Goal: Task Accomplishment & Management: Manage account settings

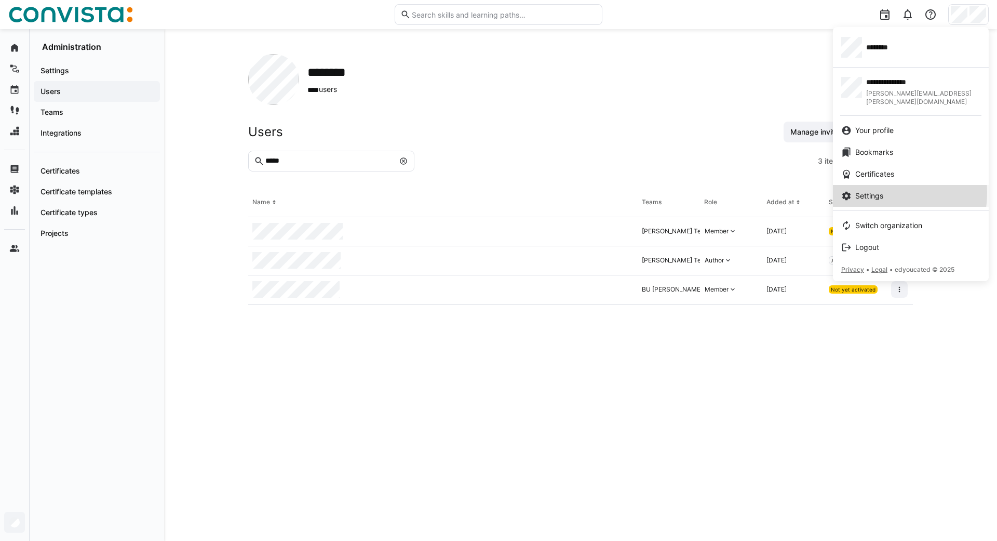
click at [875, 191] on span "Settings" at bounding box center [870, 196] width 28 height 10
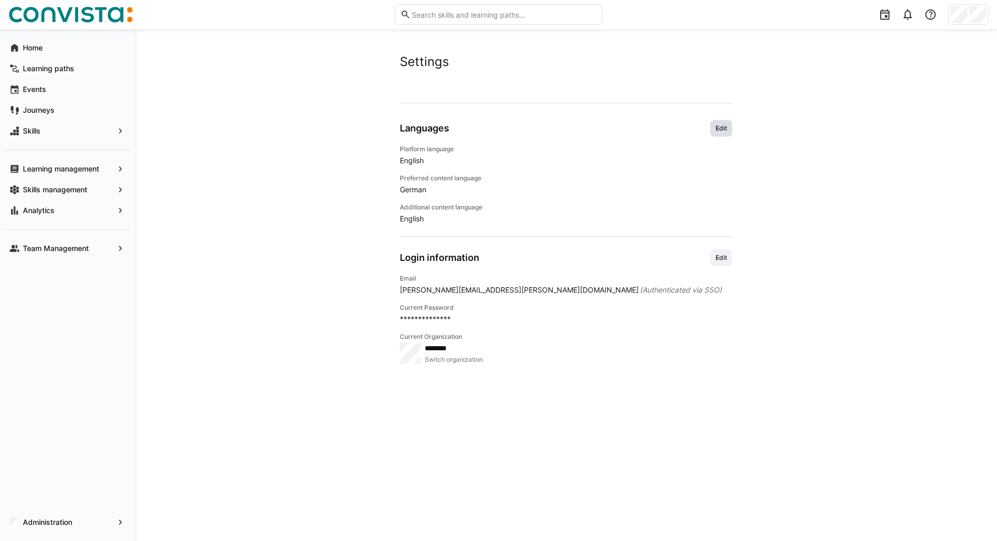
click at [725, 127] on span "Edit" at bounding box center [722, 128] width 14 height 8
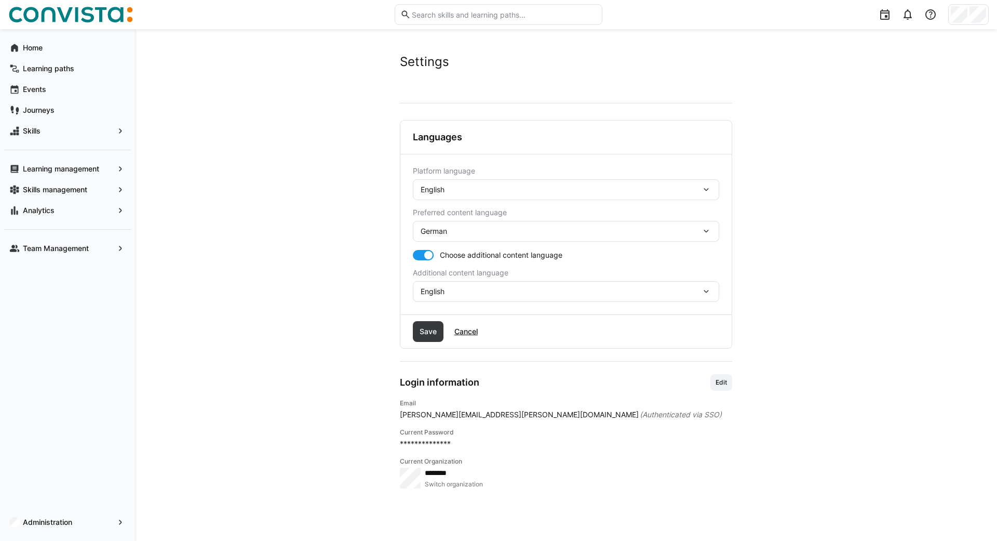
click at [522, 185] on div "English" at bounding box center [561, 189] width 281 height 9
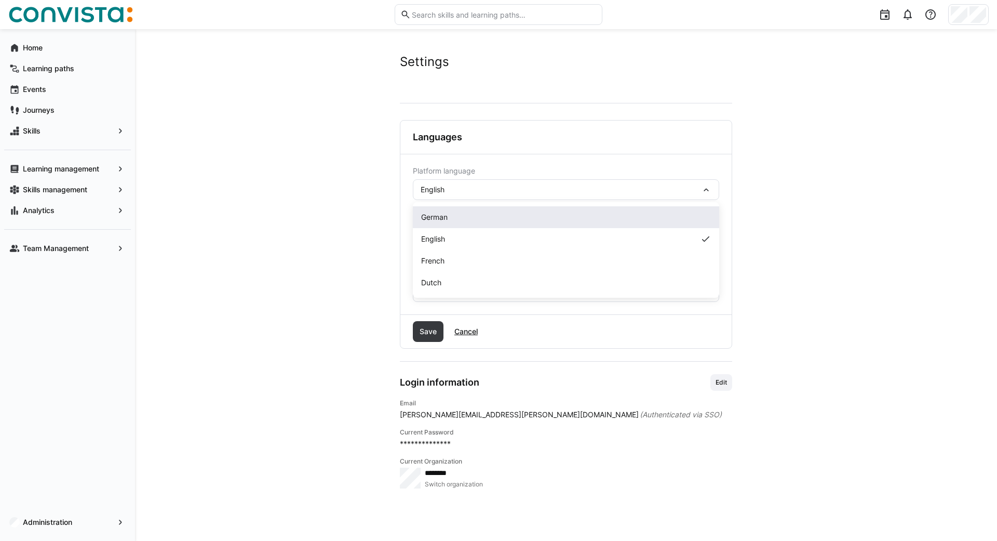
click at [443, 214] on span "German" at bounding box center [434, 217] width 26 height 10
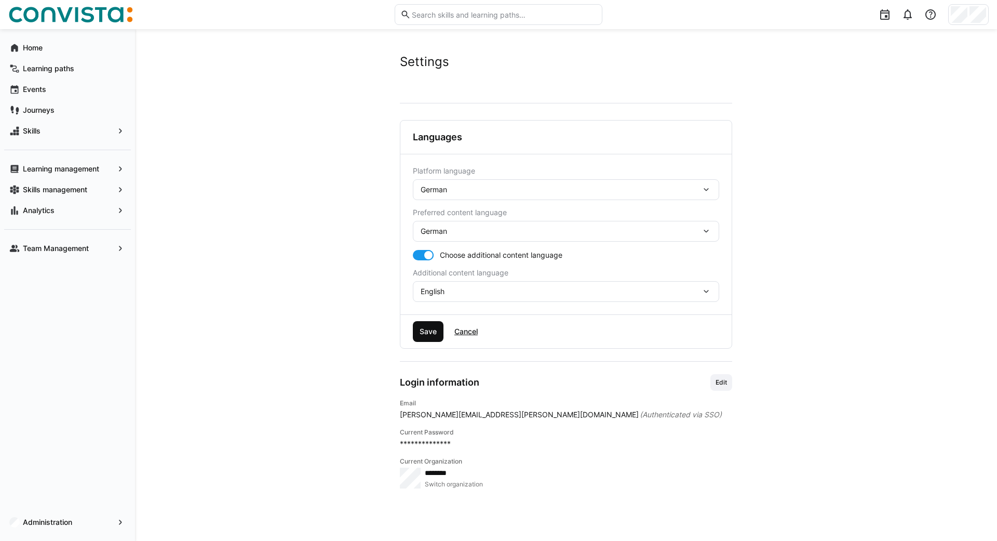
click at [425, 329] on span "Save" at bounding box center [428, 331] width 20 height 10
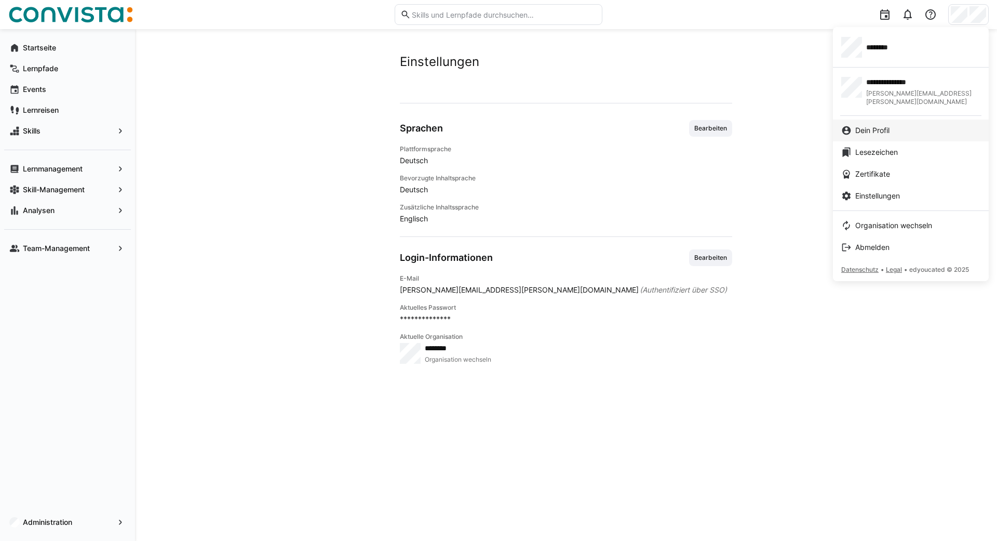
click at [874, 128] on link "Dein Profil" at bounding box center [911, 130] width 156 height 22
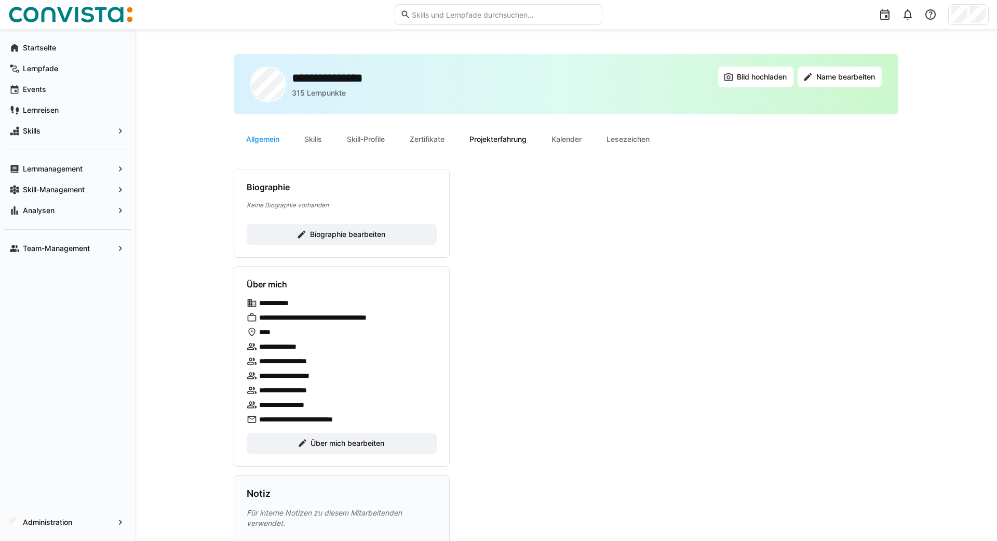
click at [488, 139] on div "Projekterfahrung" at bounding box center [498, 139] width 82 height 25
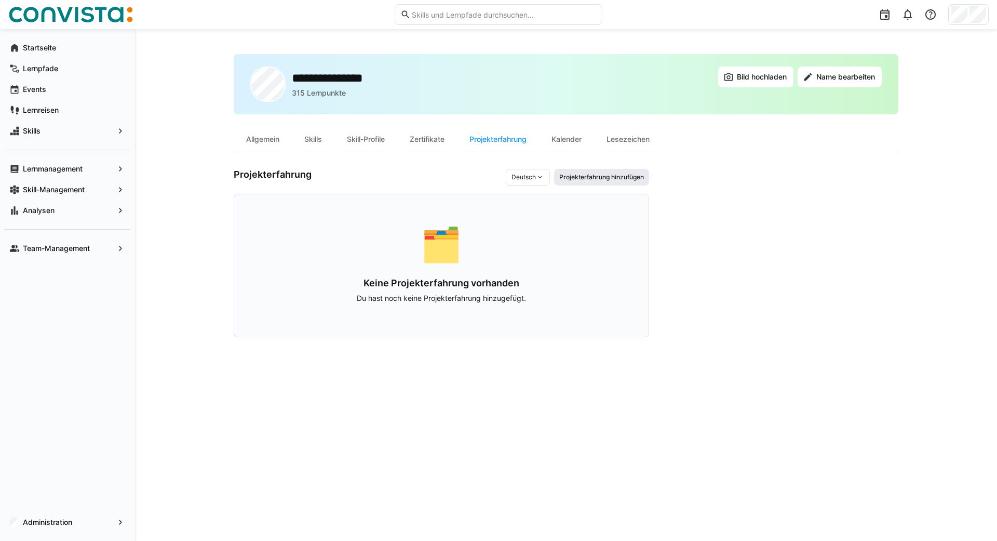
click at [589, 176] on span "Projekterfahrung hinzufügen" at bounding box center [601, 177] width 87 height 8
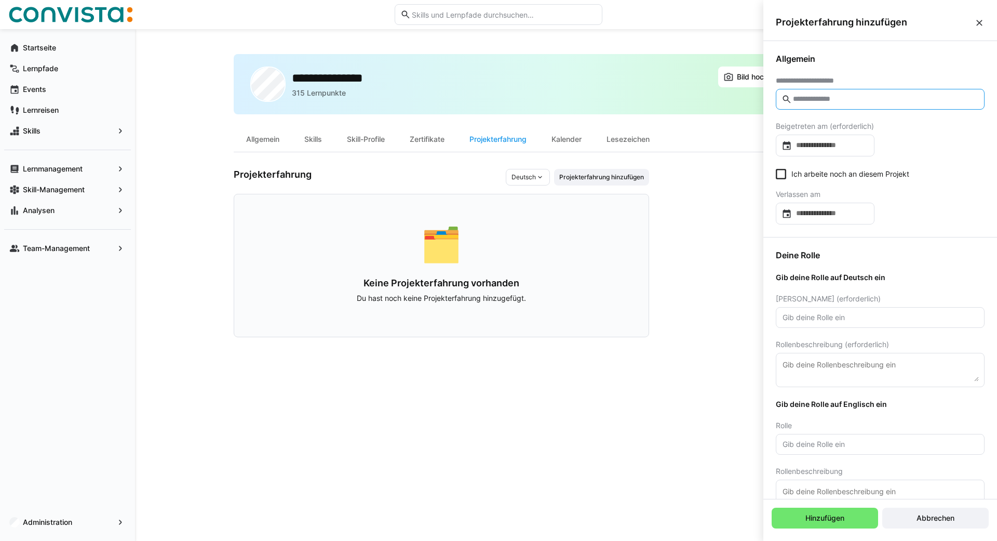
click at [802, 98] on input "text" at bounding box center [885, 99] width 187 height 9
type input "*"
click at [837, 146] on div "**********" at bounding box center [827, 148] width 87 height 10
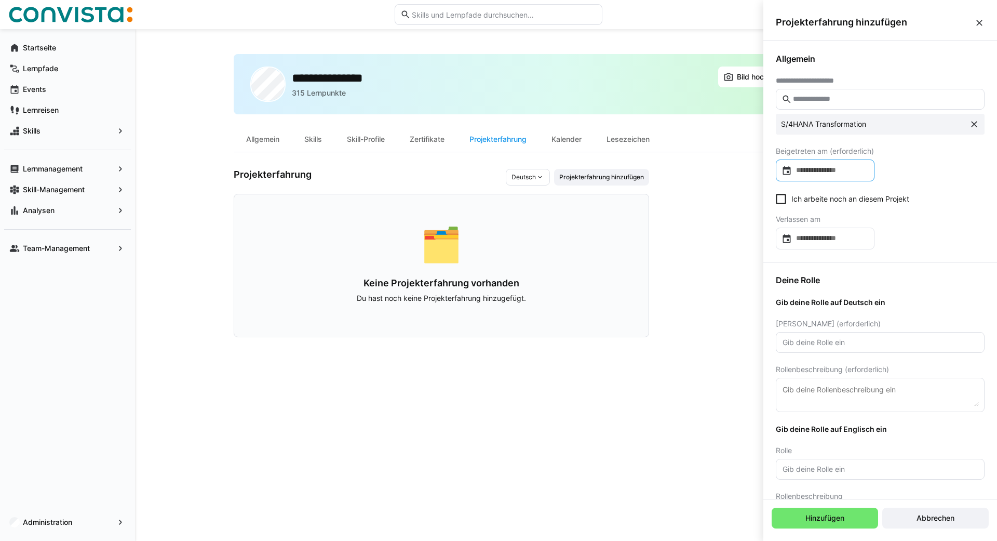
click at [818, 170] on input at bounding box center [830, 170] width 77 height 10
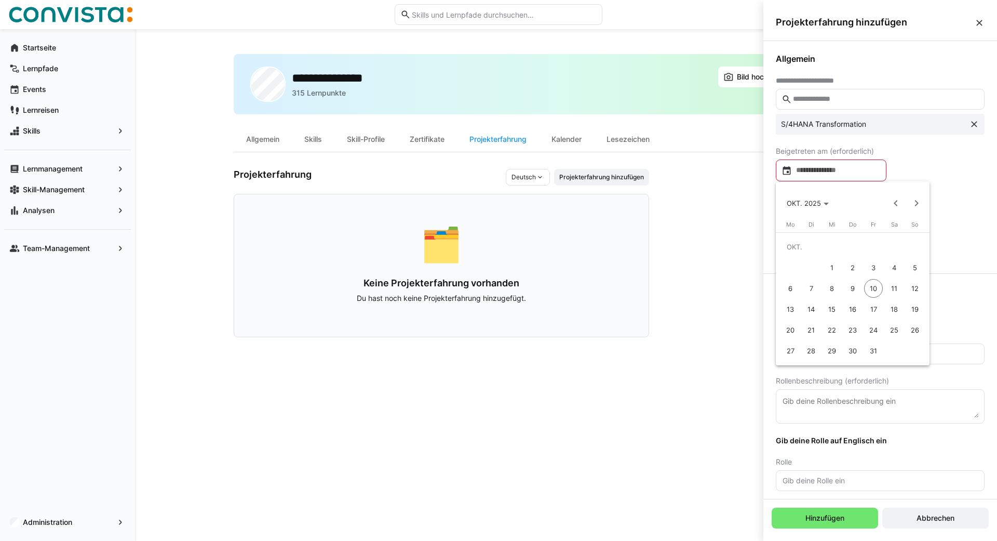
click at [832, 287] on span "8" at bounding box center [832, 288] width 19 height 19
type input "**********"
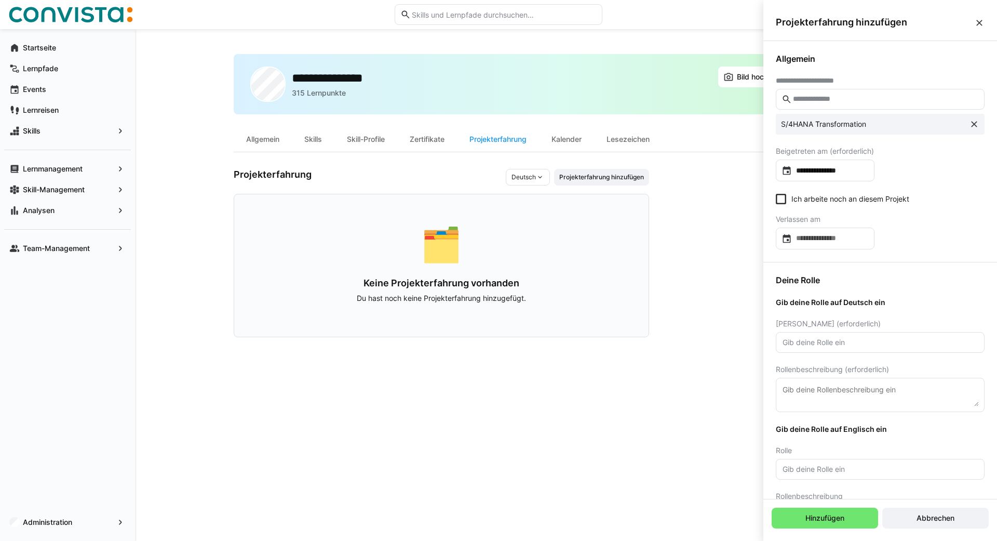
click at [783, 200] on icon at bounding box center [781, 199] width 10 height 10
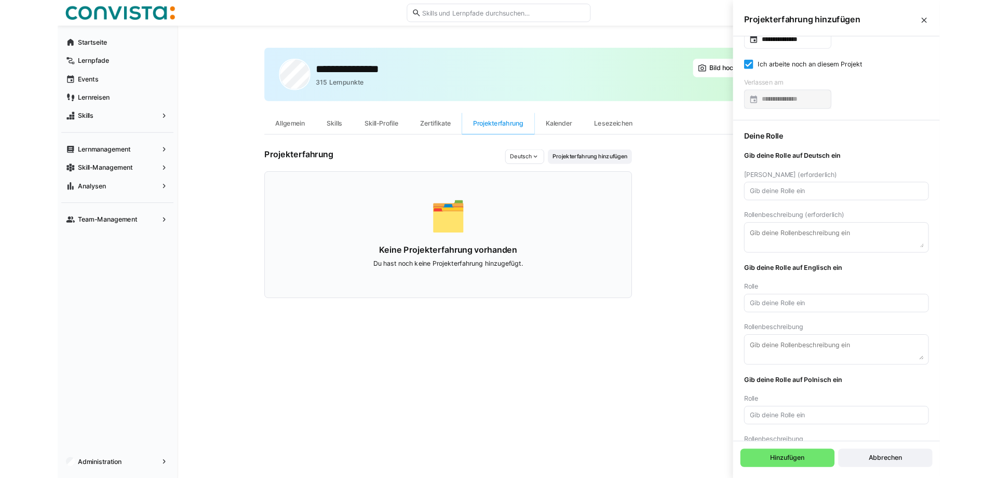
scroll to position [179, 0]
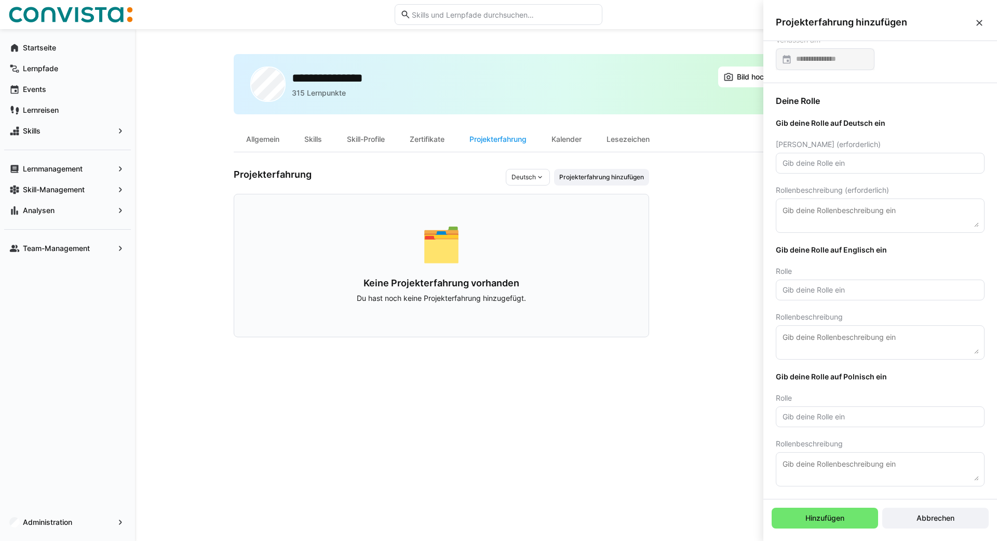
click at [839, 173] on eds-input at bounding box center [880, 163] width 209 height 21
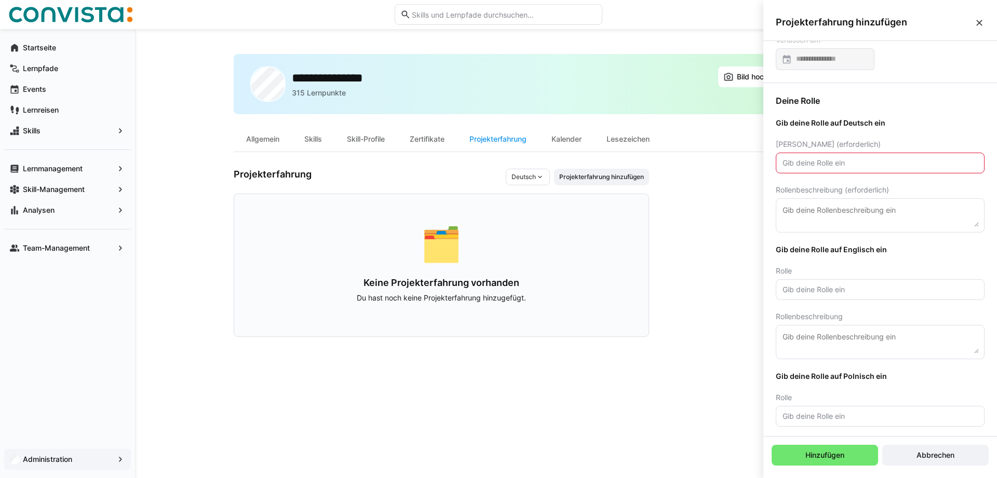
click at [50, 467] on div "Administration" at bounding box center [67, 459] width 127 height 21
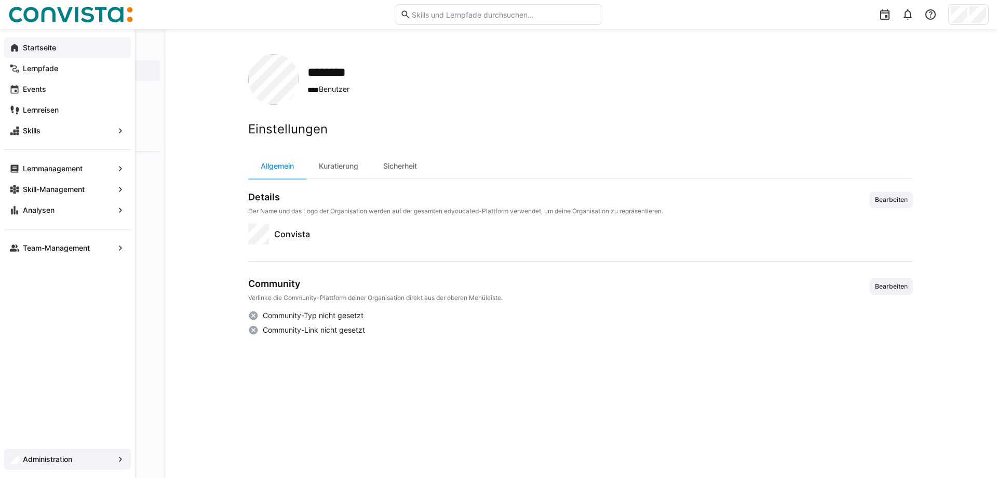
click at [9, 47] on eds-icon at bounding box center [14, 48] width 10 height 10
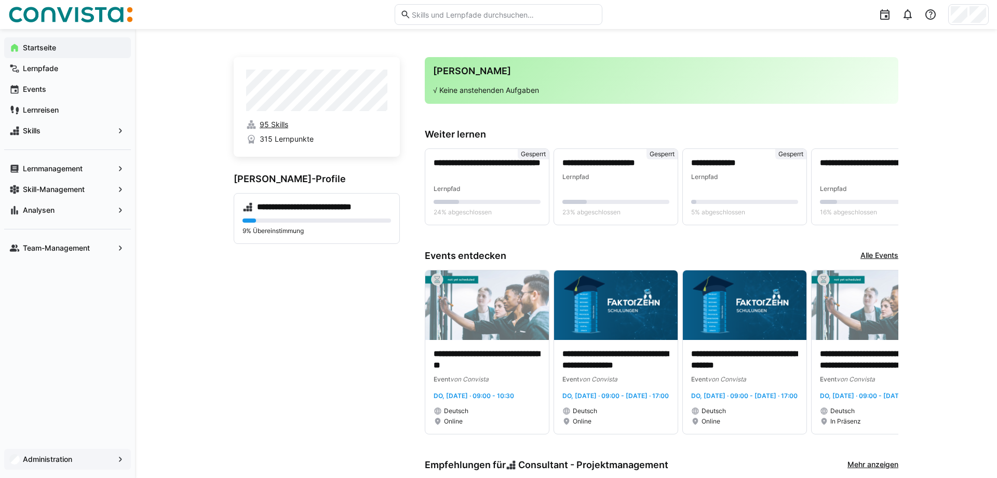
click at [264, 127] on span "95 Skills" at bounding box center [274, 124] width 29 height 10
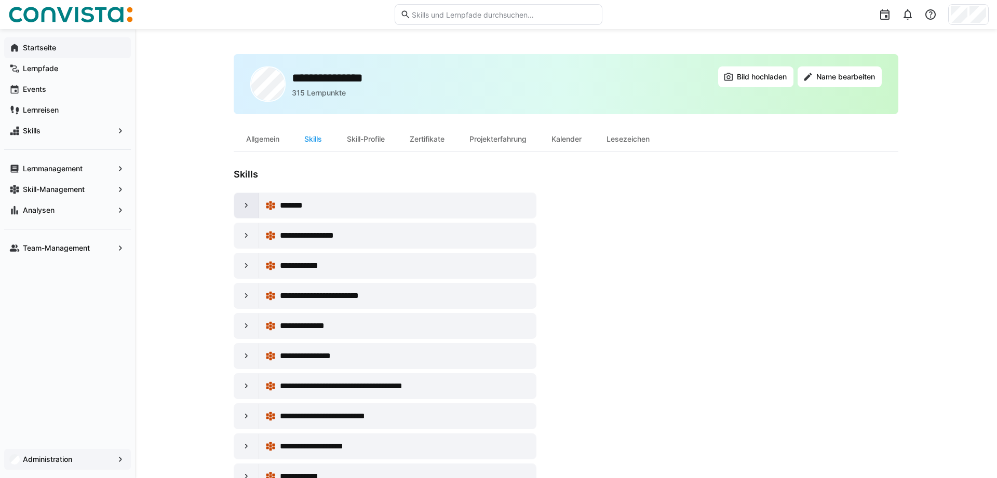
click at [250, 202] on eds-icon at bounding box center [247, 206] width 10 height 10
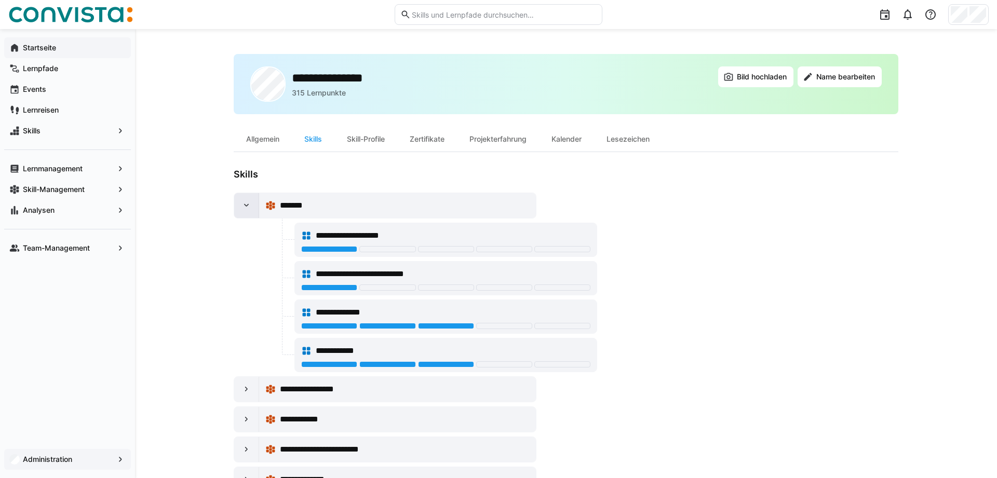
click at [249, 208] on eds-icon at bounding box center [247, 206] width 10 height 10
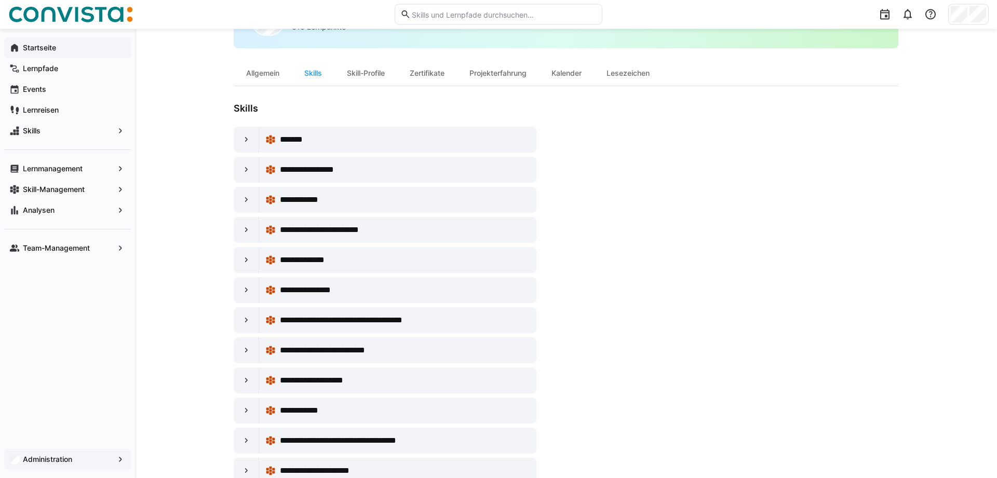
scroll to position [97, 0]
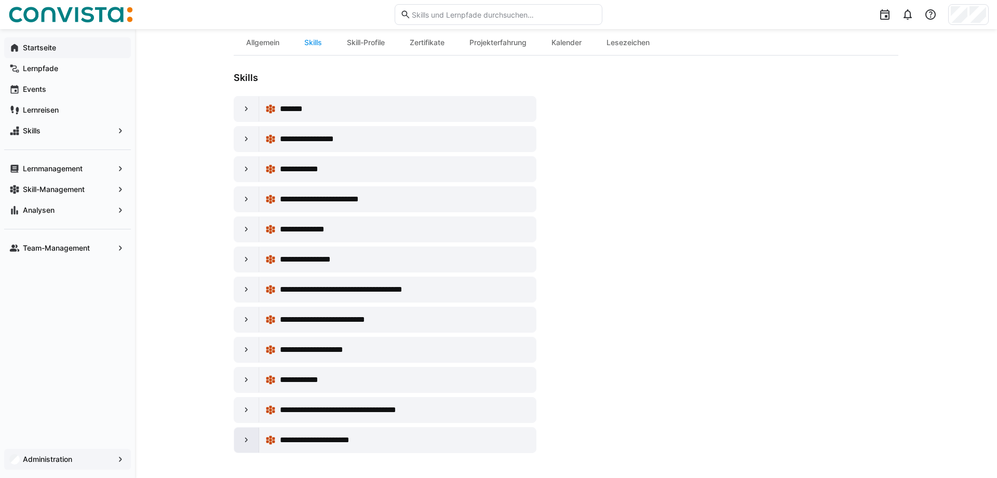
click at [248, 441] on eds-icon at bounding box center [247, 440] width 10 height 10
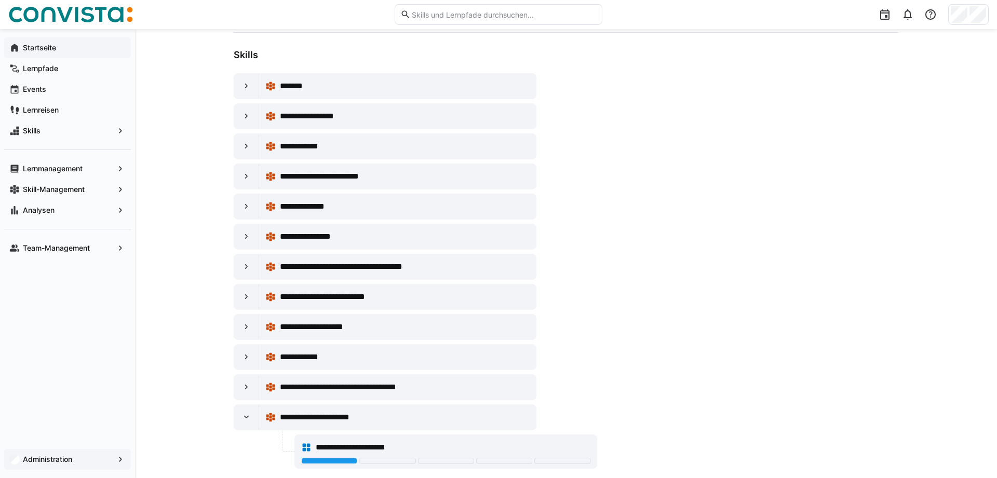
scroll to position [135, 0]
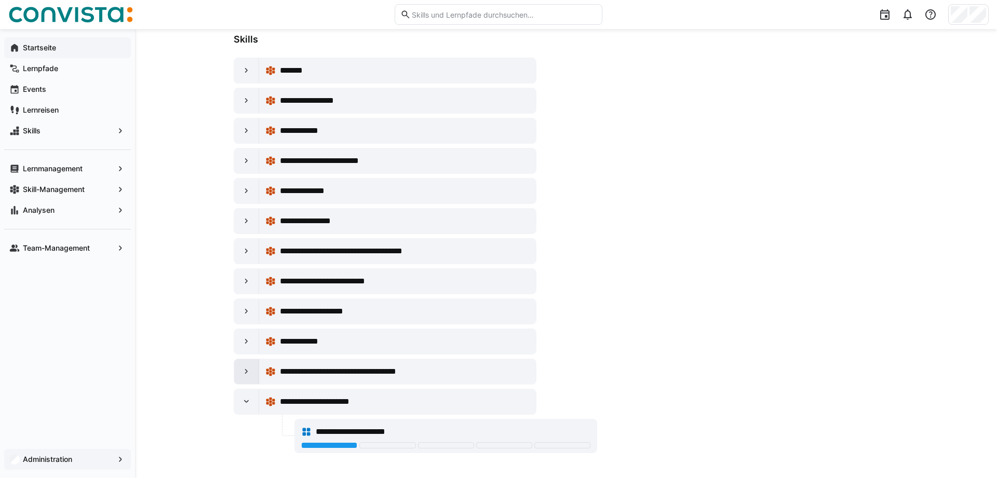
click at [244, 369] on eds-icon at bounding box center [247, 372] width 10 height 10
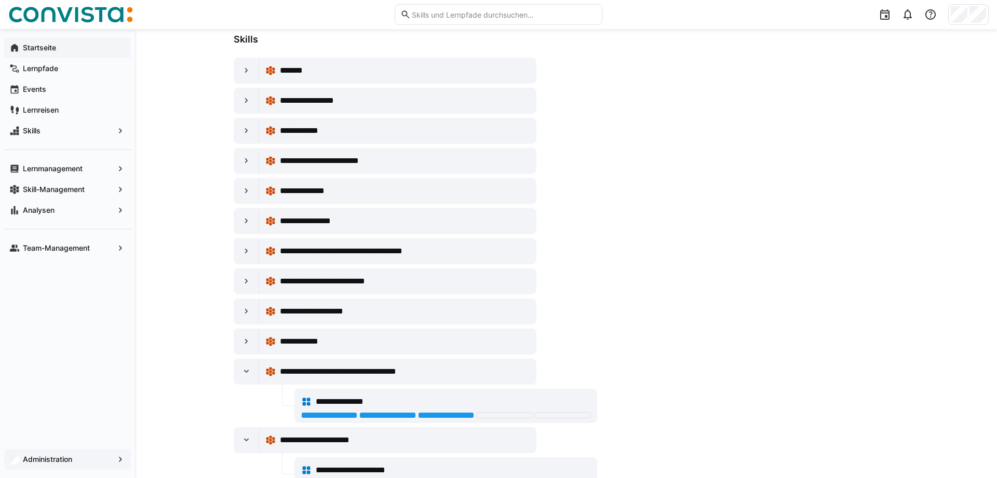
scroll to position [174, 0]
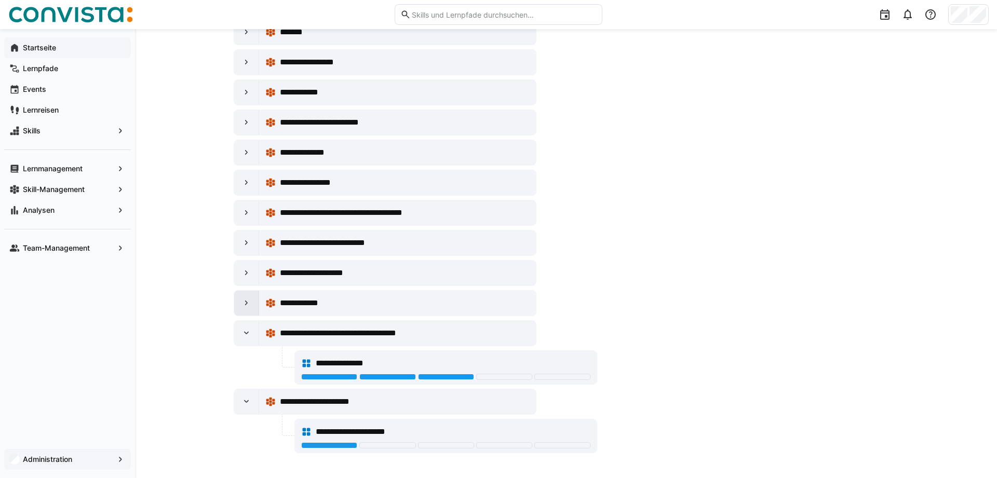
click at [250, 301] on eds-icon at bounding box center [247, 303] width 10 height 10
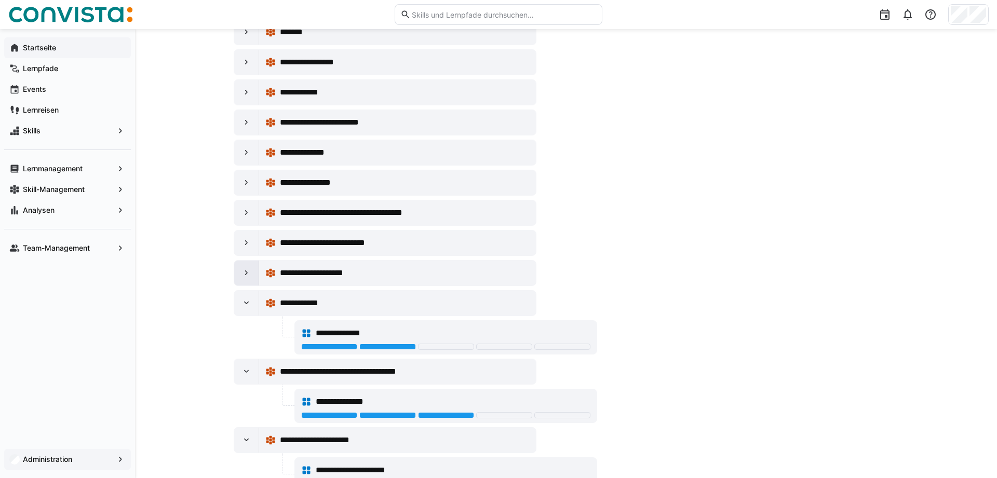
click at [248, 266] on div at bounding box center [246, 273] width 25 height 25
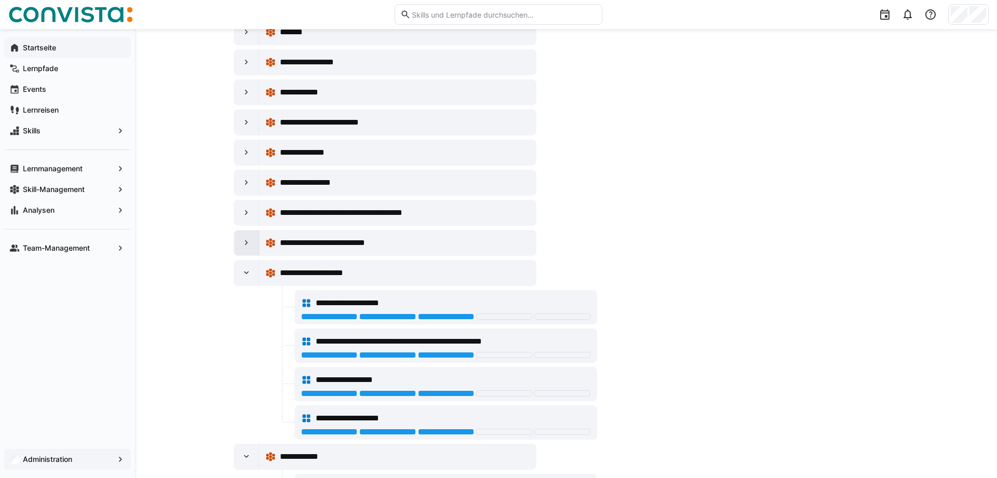
click at [249, 238] on eds-icon at bounding box center [247, 243] width 10 height 10
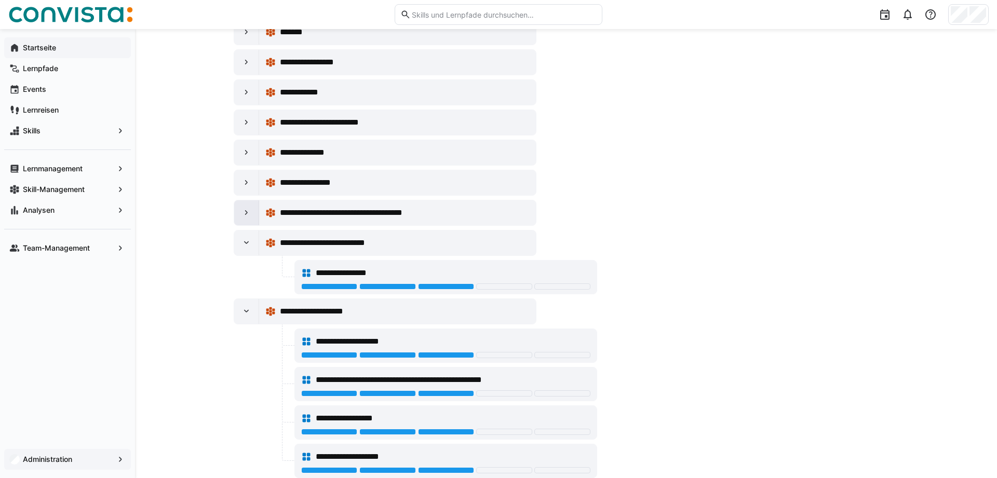
click at [243, 210] on eds-icon at bounding box center [247, 213] width 10 height 10
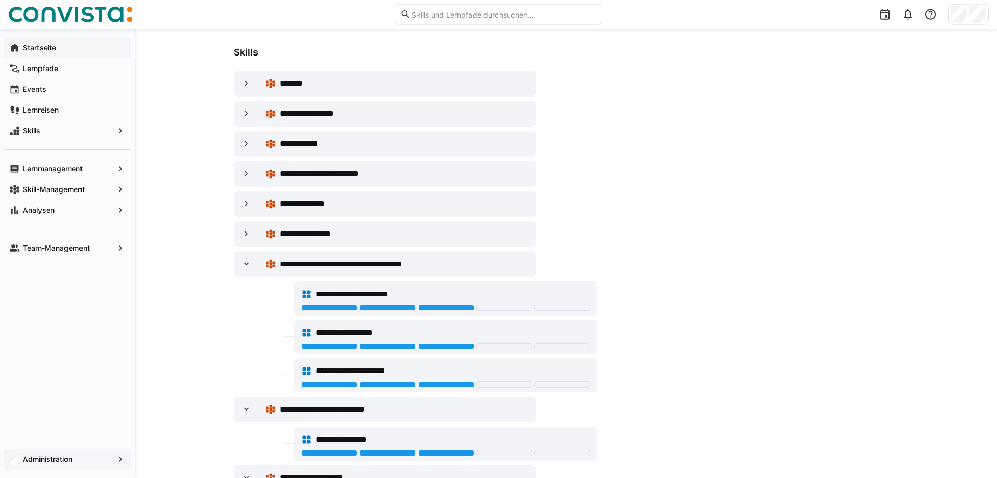
scroll to position [96, 0]
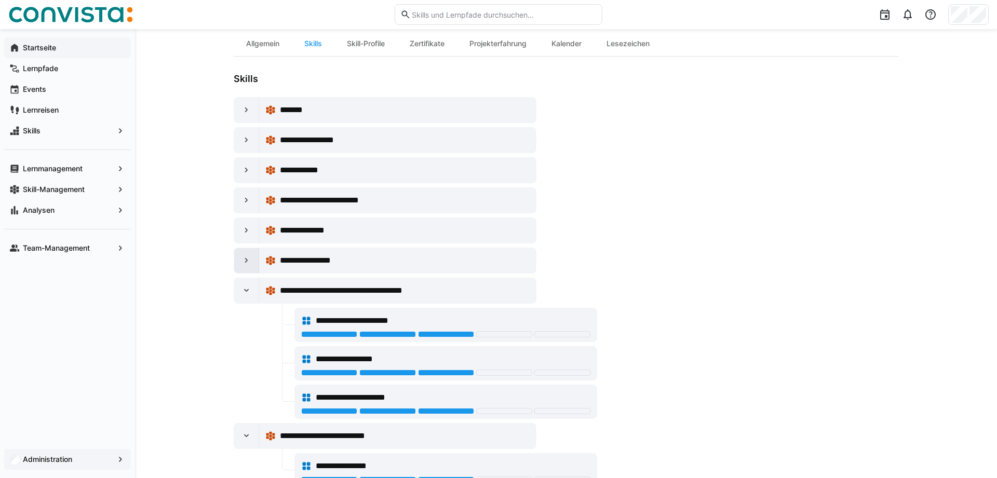
click at [244, 265] on eds-icon at bounding box center [247, 261] width 10 height 10
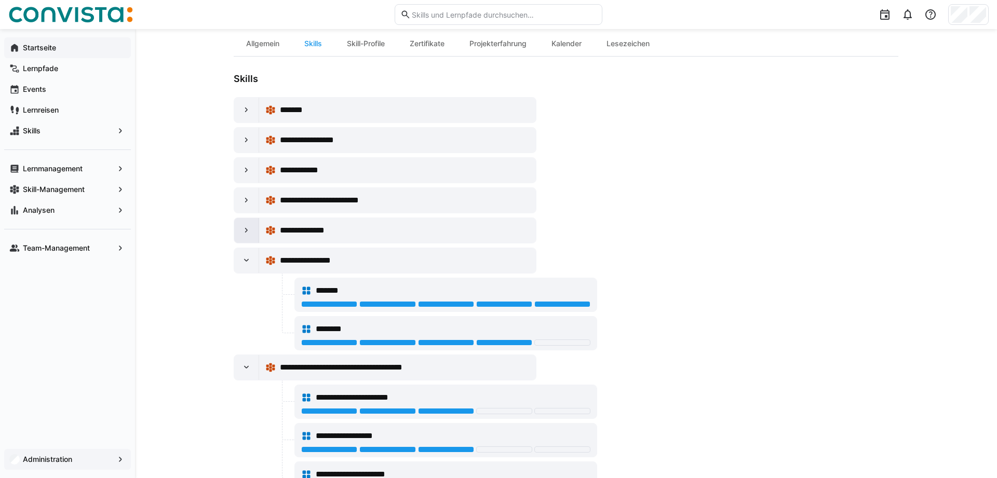
click at [241, 221] on div at bounding box center [246, 230] width 25 height 25
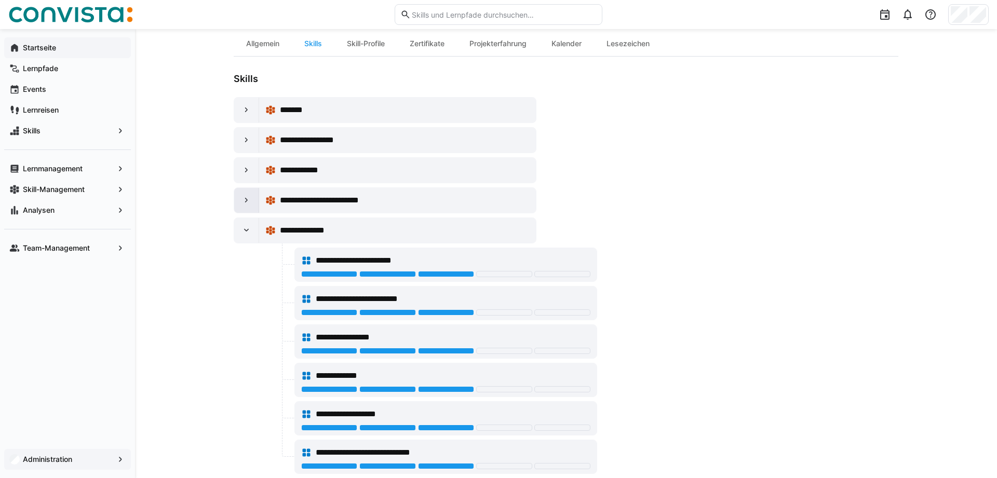
click at [244, 202] on eds-icon at bounding box center [247, 200] width 10 height 10
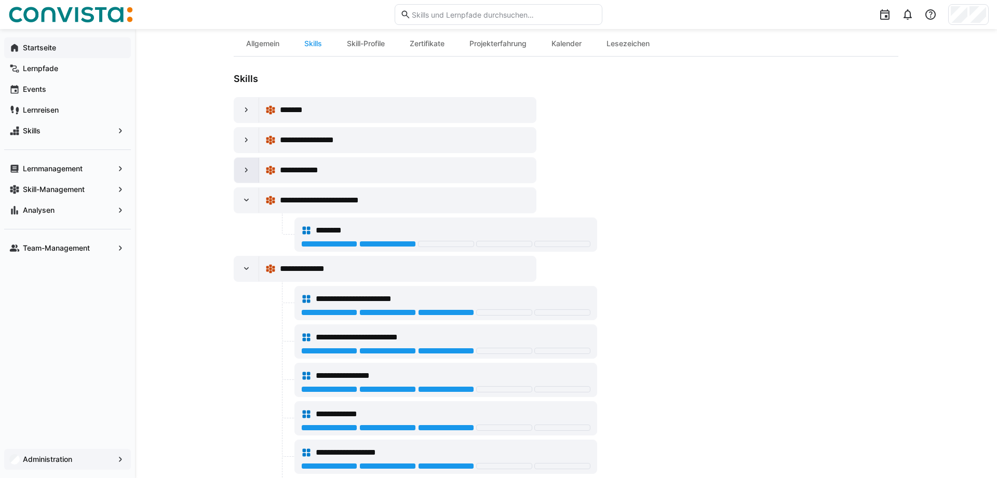
click at [247, 172] on eds-icon at bounding box center [247, 170] width 10 height 10
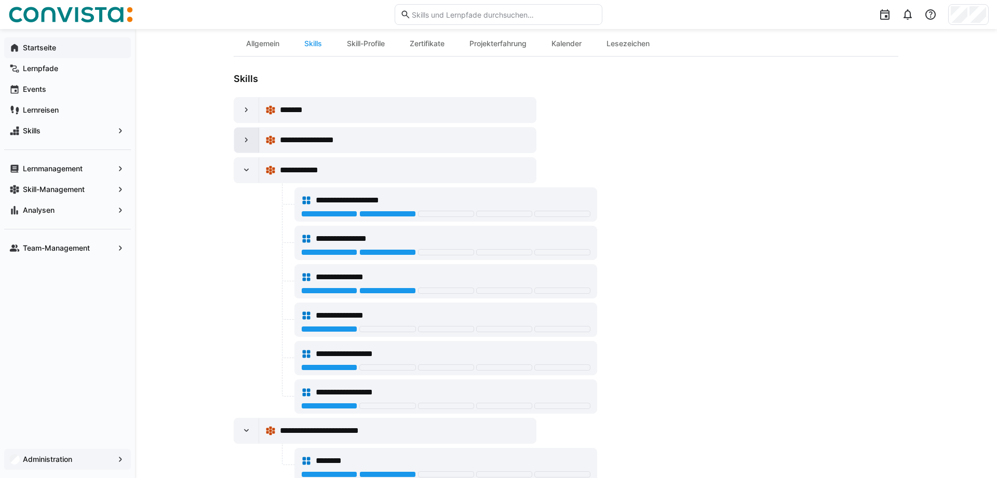
click at [247, 138] on eds-icon at bounding box center [247, 140] width 10 height 10
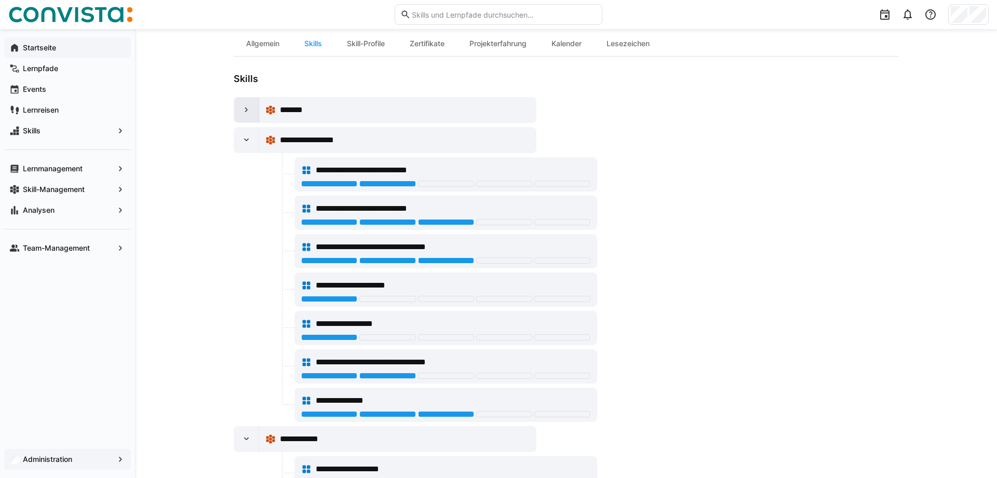
click at [248, 113] on eds-icon at bounding box center [247, 110] width 10 height 10
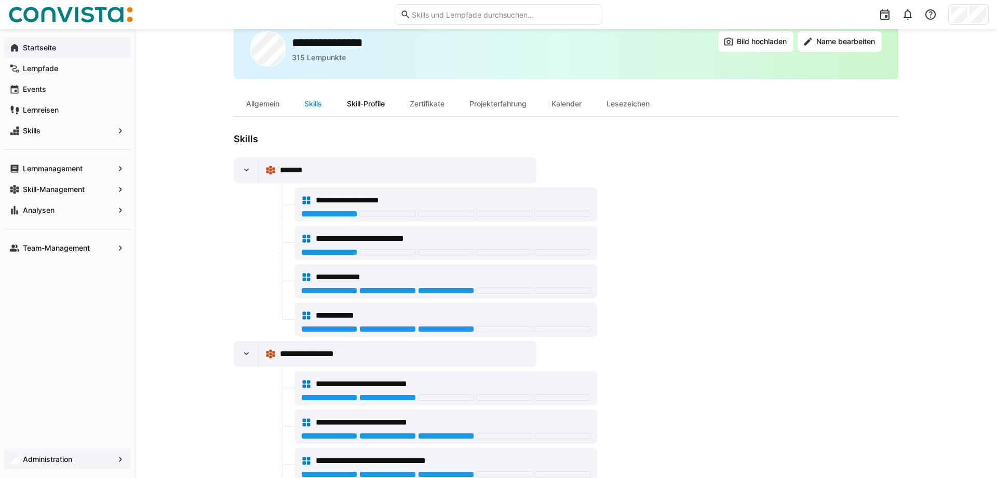
scroll to position [0, 0]
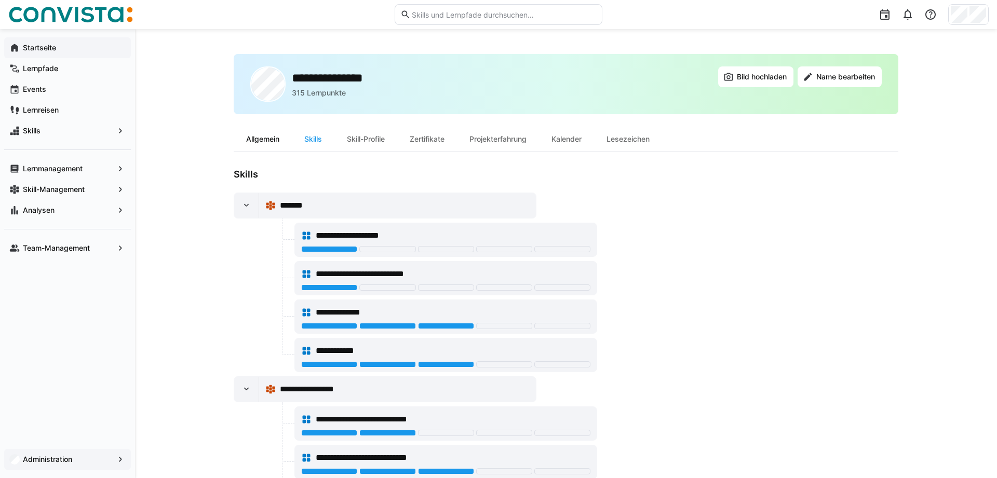
click at [252, 140] on div "Allgemein" at bounding box center [263, 139] width 58 height 25
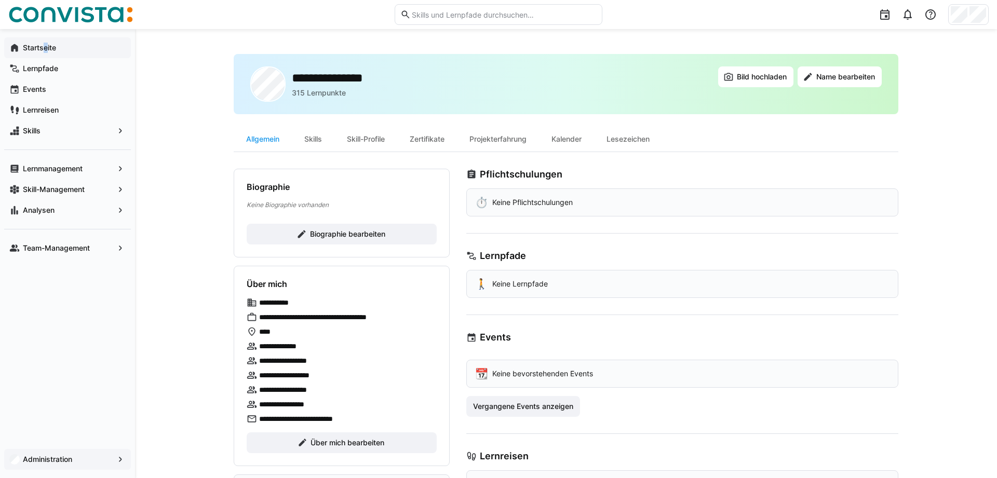
click at [0, 0] on app-navigation-label "Startseite" at bounding box center [0, 0] width 0 height 0
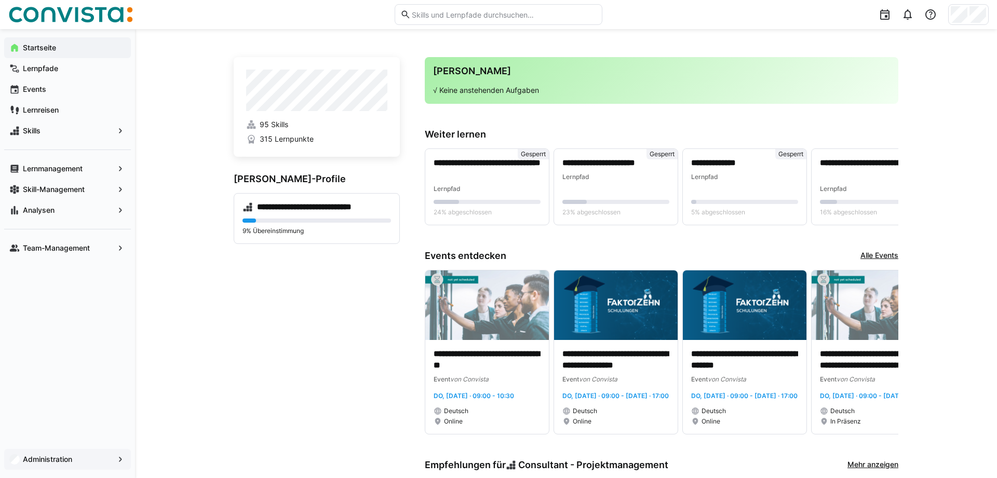
click at [0, 0] on app-navigation-label "Administration" at bounding box center [0, 0] width 0 height 0
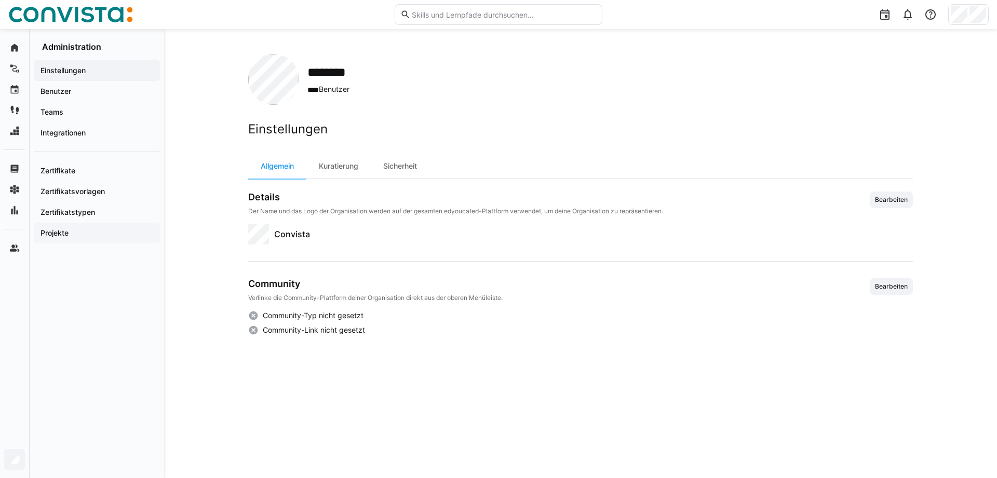
click at [0, 0] on app-navigation-label "Projekte" at bounding box center [0, 0] width 0 height 0
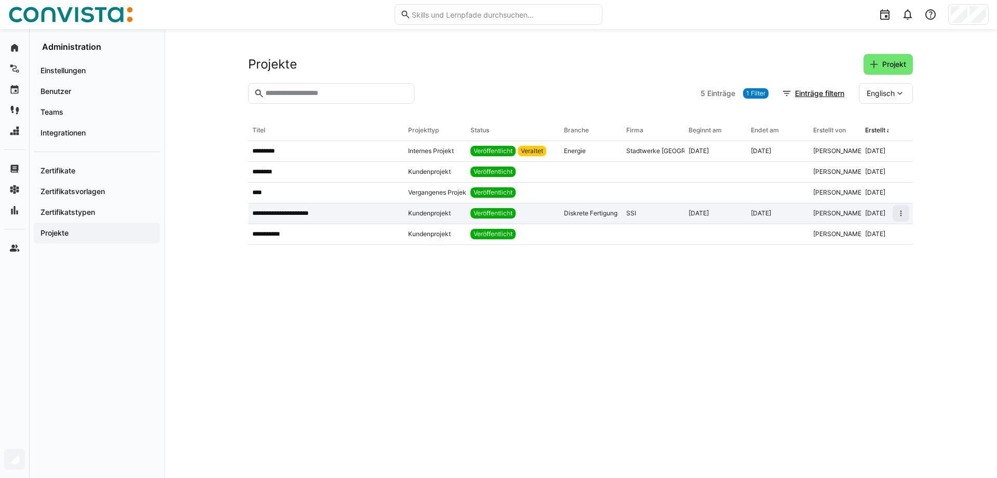
click at [279, 213] on p "**********" at bounding box center [289, 213] width 75 height 8
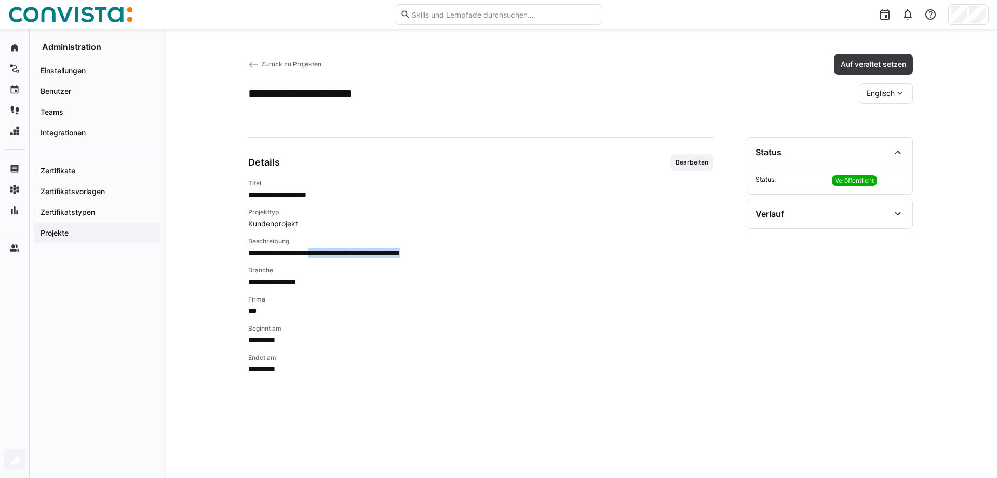
drag, startPoint x: 370, startPoint y: 251, endPoint x: 484, endPoint y: 257, distance: 113.9
click at [484, 257] on p "**********" at bounding box center [480, 253] width 465 height 10
click at [683, 163] on span "Bearbeiten" at bounding box center [692, 162] width 35 height 8
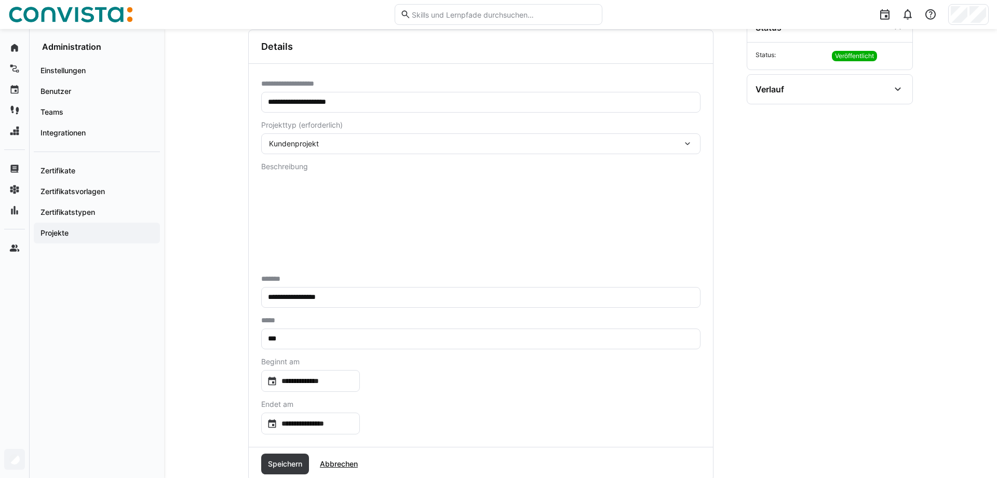
scroll to position [153, 0]
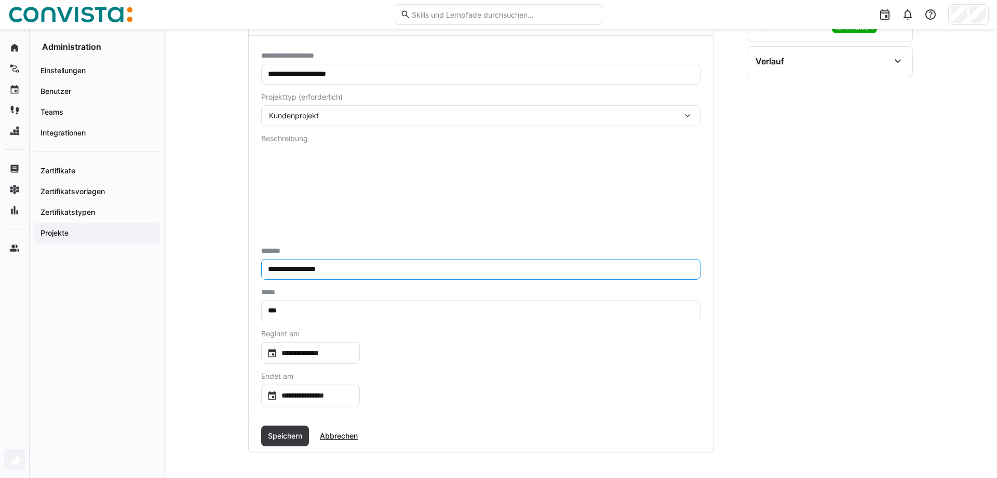
drag, startPoint x: 342, startPoint y: 270, endPoint x: 239, endPoint y: 272, distance: 102.4
click at [267, 272] on input "**********" at bounding box center [481, 269] width 428 height 9
type input "**********"
click at [304, 313] on input "***" at bounding box center [481, 310] width 428 height 9
type input "**********"
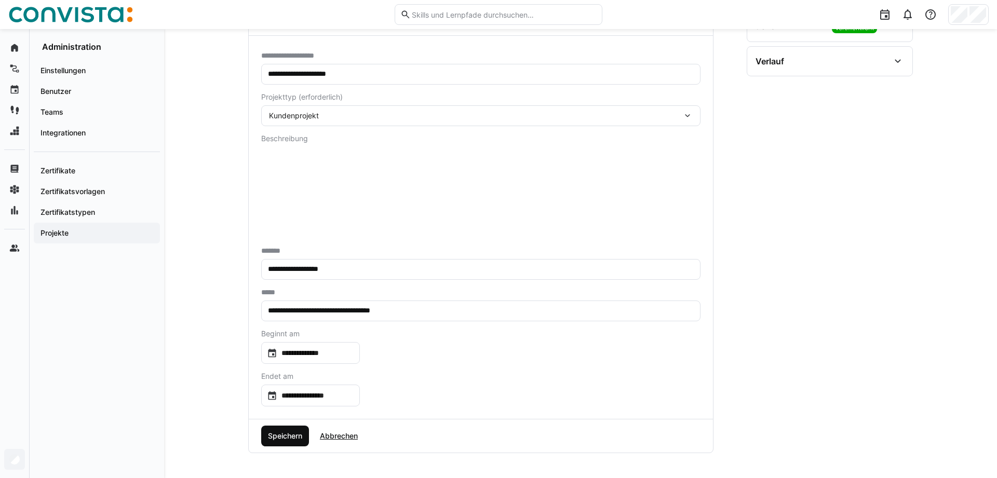
click at [283, 433] on span "Speichern" at bounding box center [284, 436] width 37 height 10
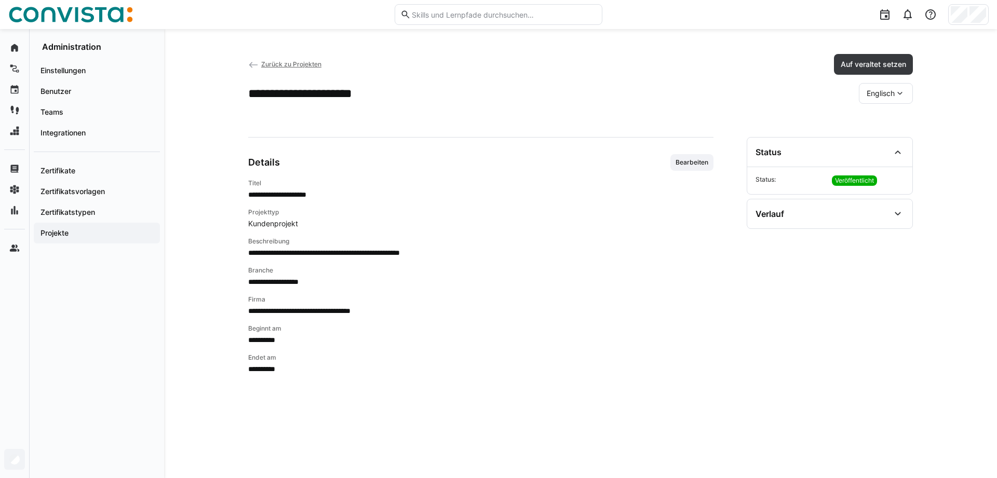
scroll to position [0, 0]
drag, startPoint x: 269, startPoint y: 251, endPoint x: 478, endPoint y: 261, distance: 210.1
click at [478, 261] on div "**********" at bounding box center [480, 276] width 465 height 195
click at [220, 419] on div "**********" at bounding box center [580, 253] width 833 height 449
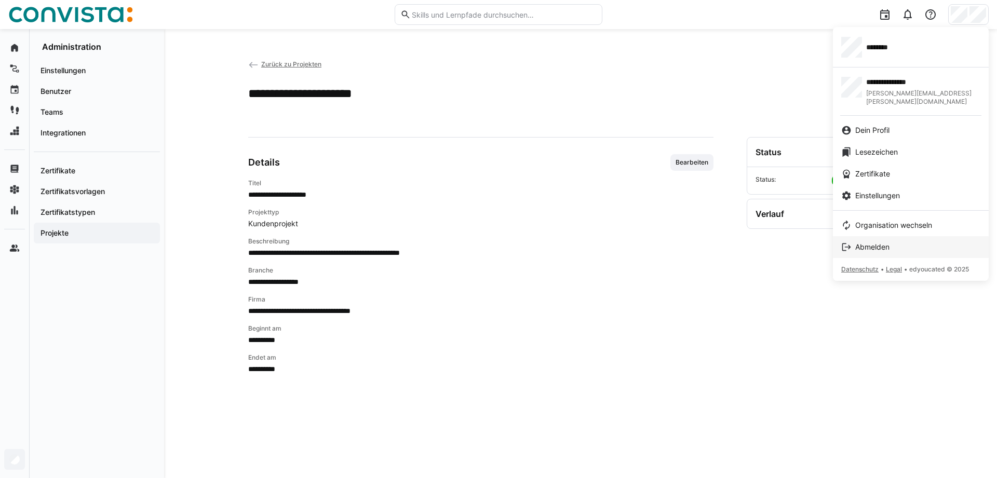
click at [888, 242] on span "Abmelden" at bounding box center [873, 247] width 34 height 10
